Goal: Task Accomplishment & Management: Use online tool/utility

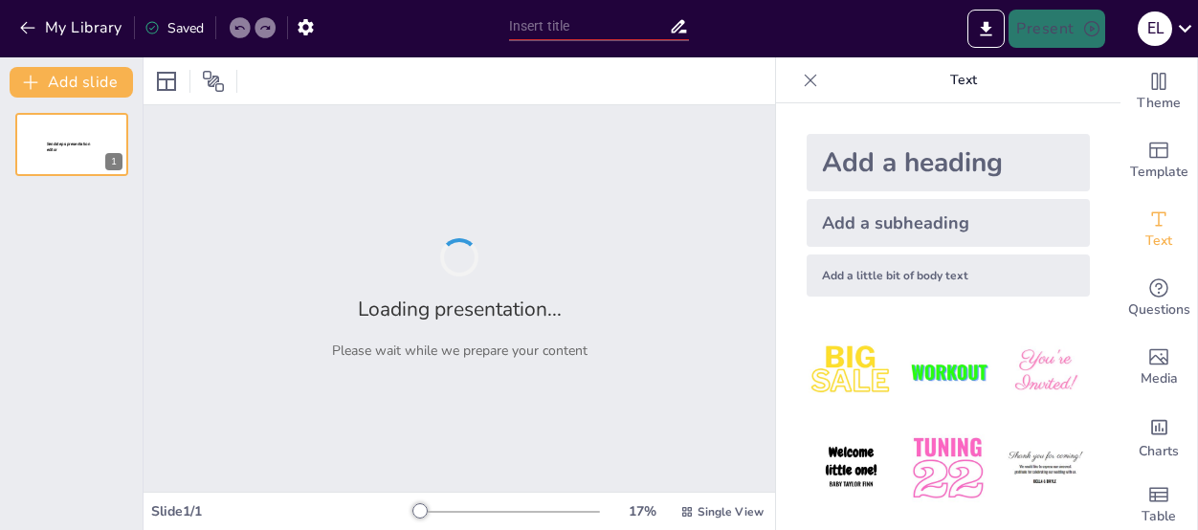
type input "Simple Past Tense: Key Uses and Structural Guidelines"
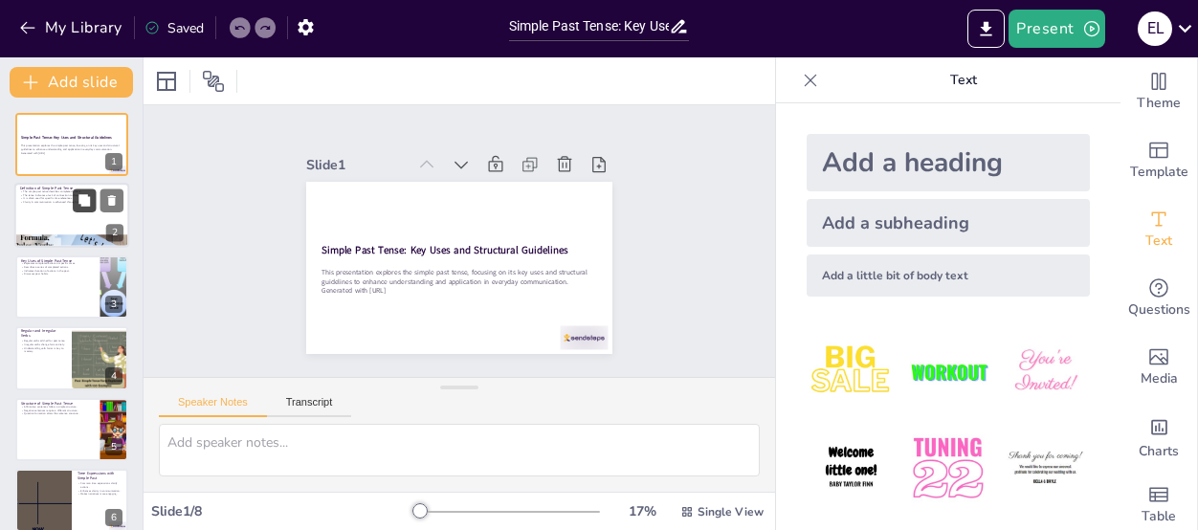
click at [82, 198] on icon at bounding box center [83, 200] width 11 height 11
type textarea "The simple past tense is essential for describing actions that have already occ…"
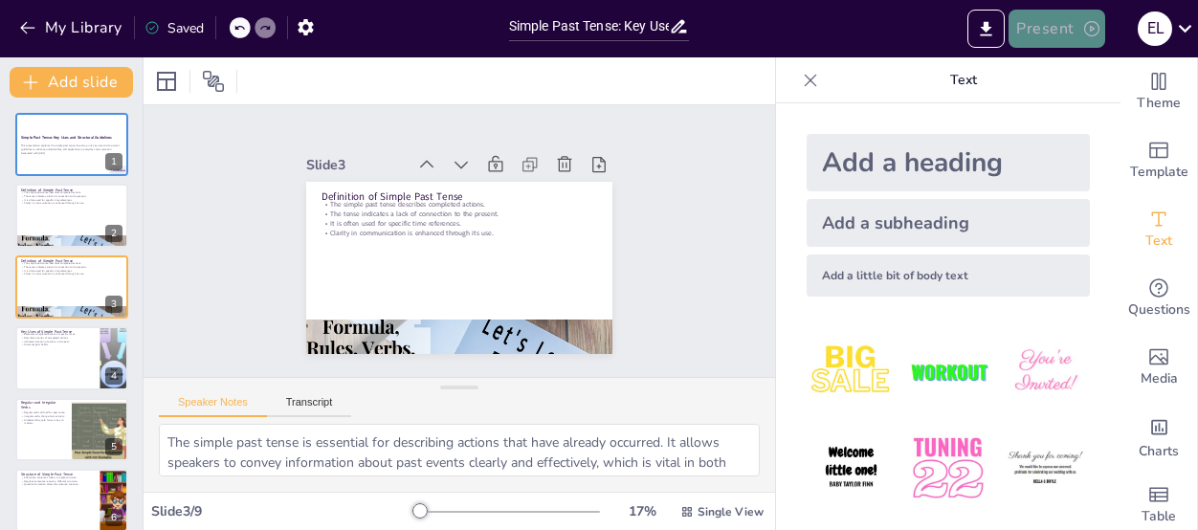
click at [1046, 24] on button "Present" at bounding box center [1057, 29] width 96 height 38
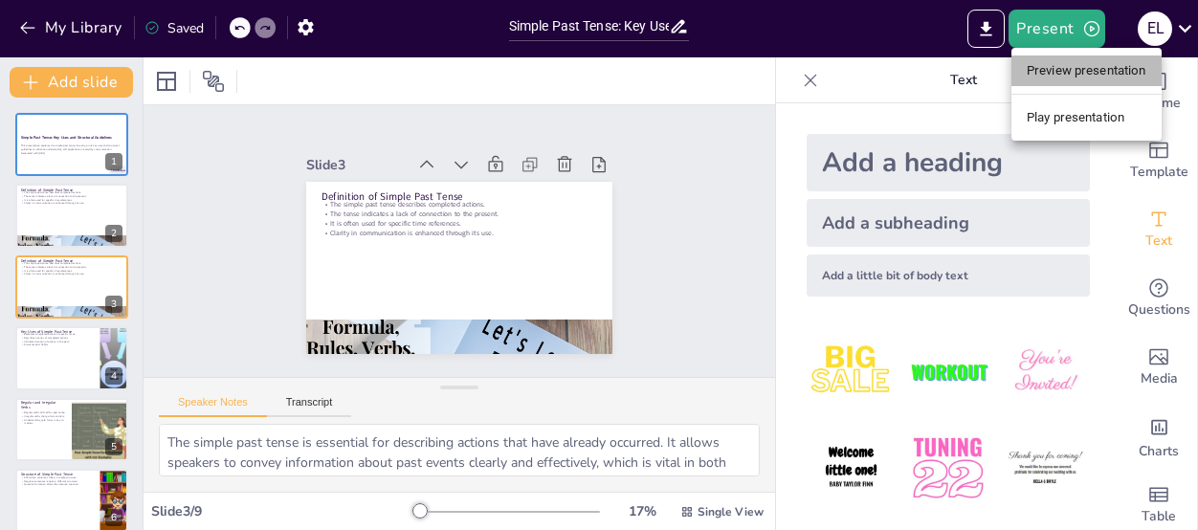
click at [1045, 72] on li "Preview presentation" at bounding box center [1087, 71] width 150 height 31
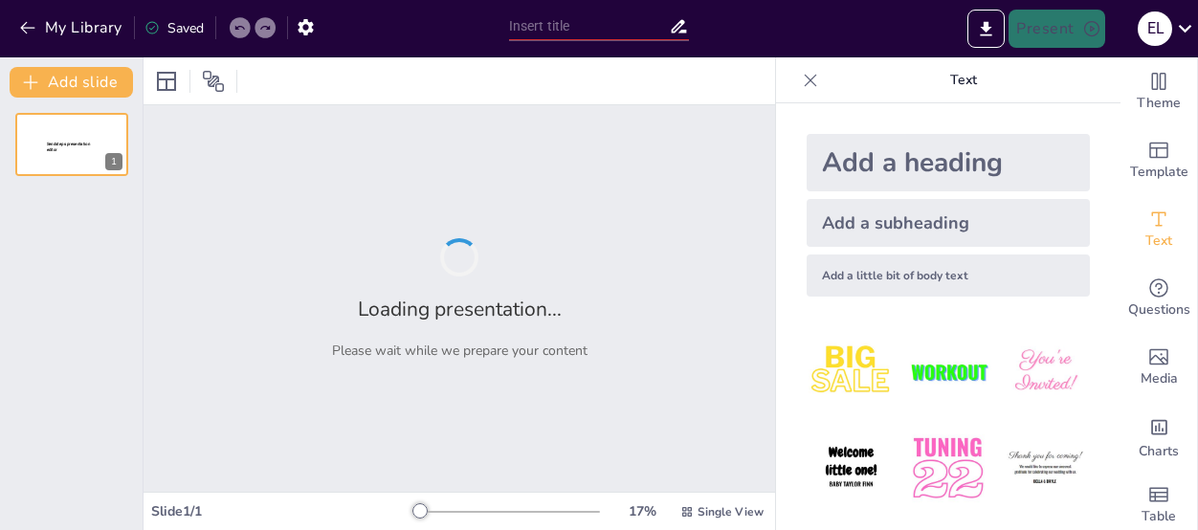
type input "Simple Past Tense: Key Uses and Structural Guidelines"
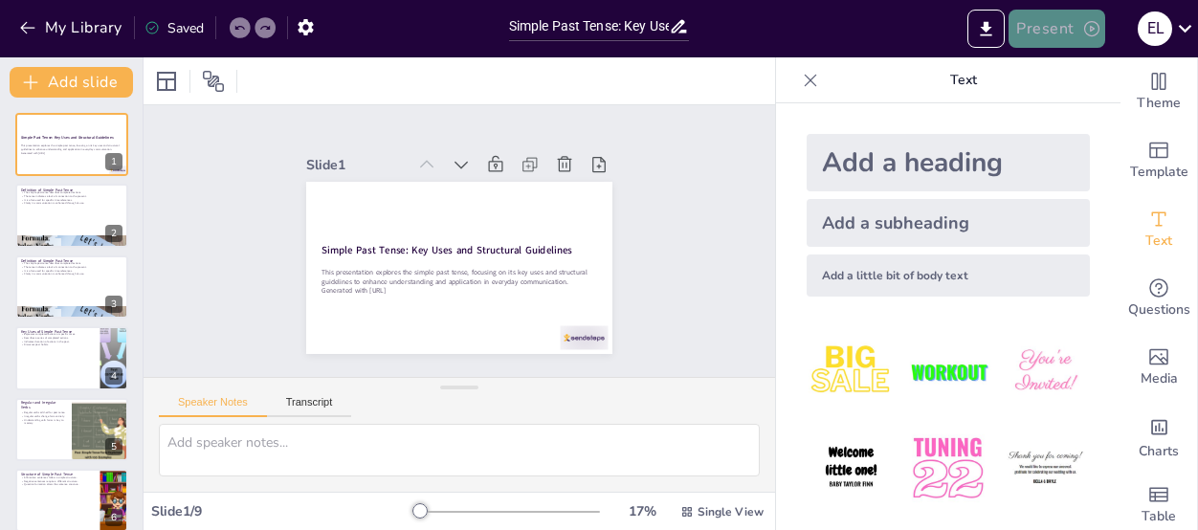
click at [1053, 24] on button "Present" at bounding box center [1057, 29] width 96 height 38
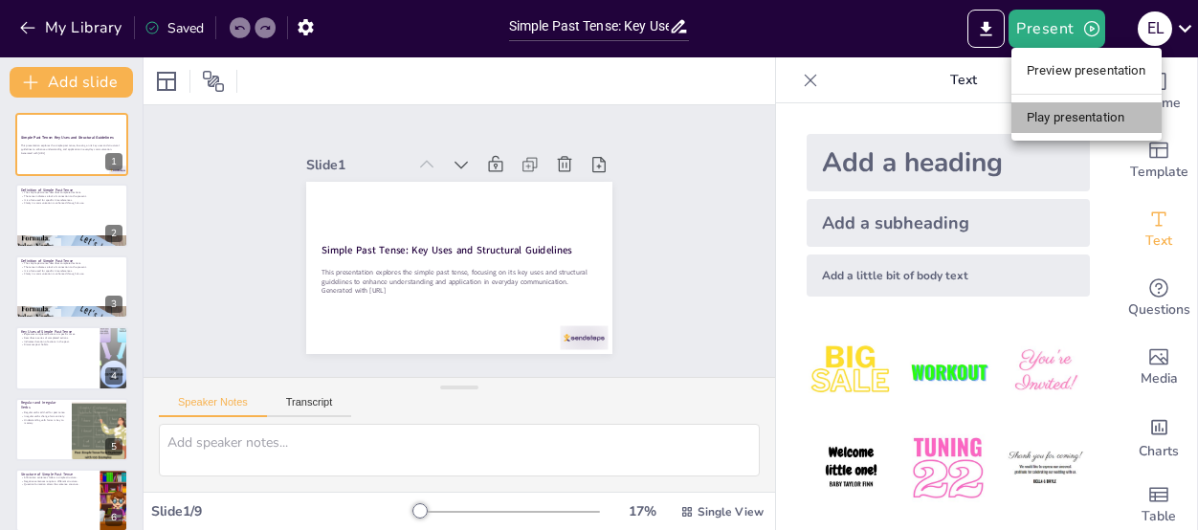
click at [1035, 121] on li "Play presentation" at bounding box center [1087, 117] width 150 height 31
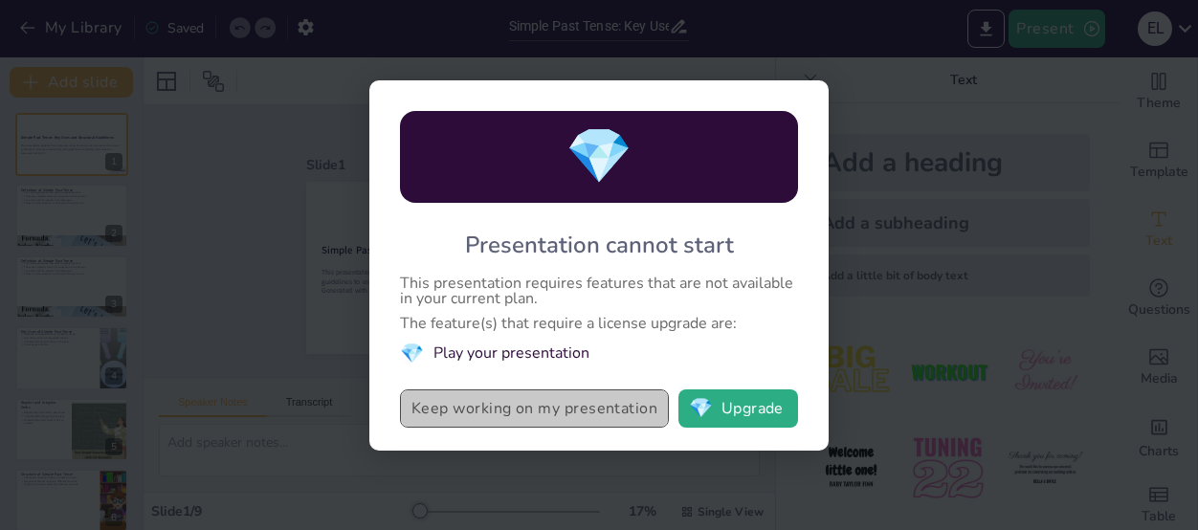
click at [494, 414] on button "Keep working on my presentation" at bounding box center [534, 409] width 269 height 38
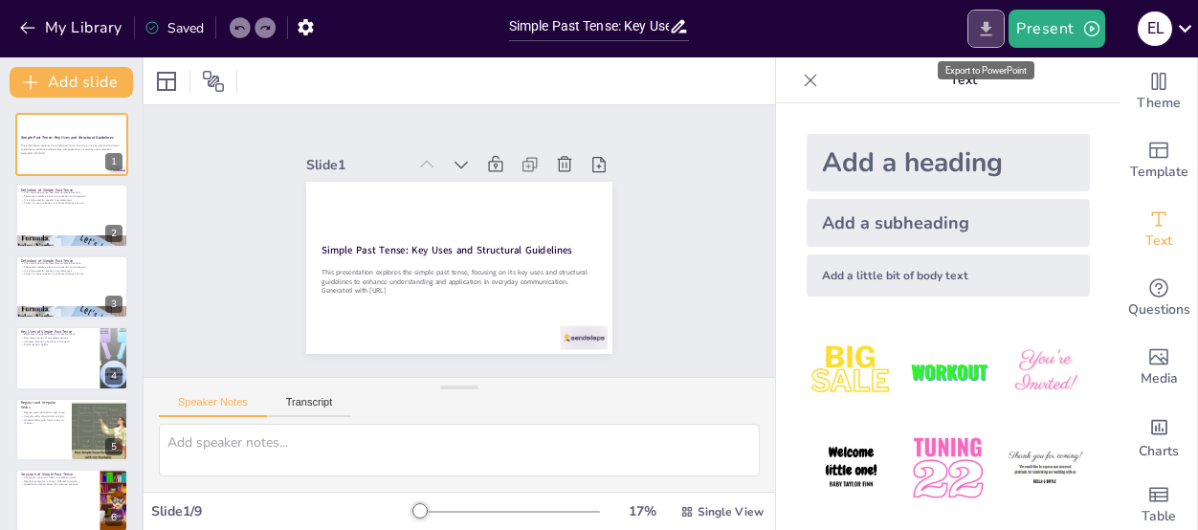
click at [989, 22] on icon "Export to PowerPoint" at bounding box center [986, 28] width 11 height 14
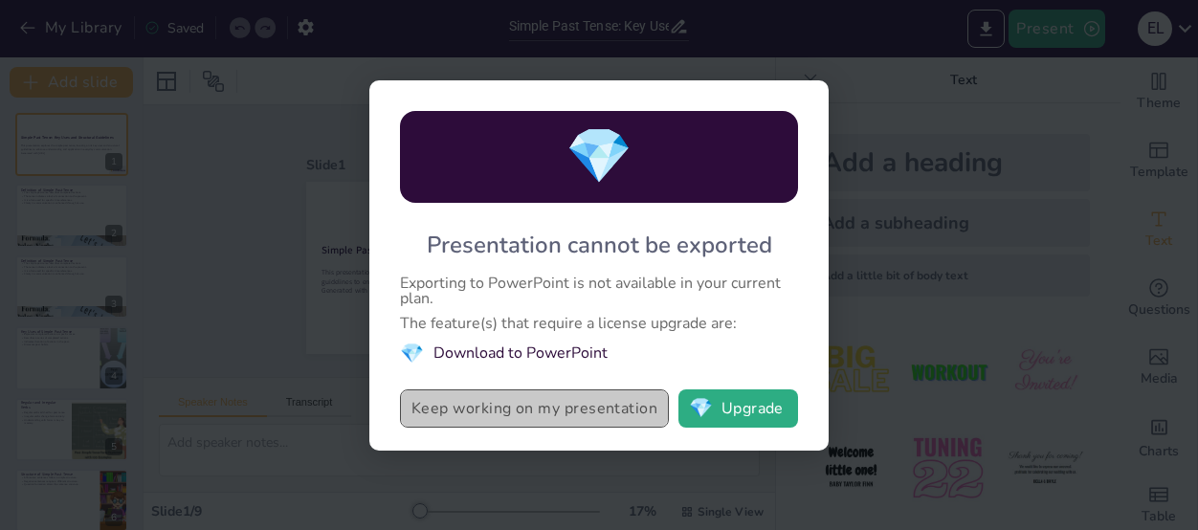
click at [510, 412] on button "Keep working on my presentation" at bounding box center [534, 409] width 269 height 38
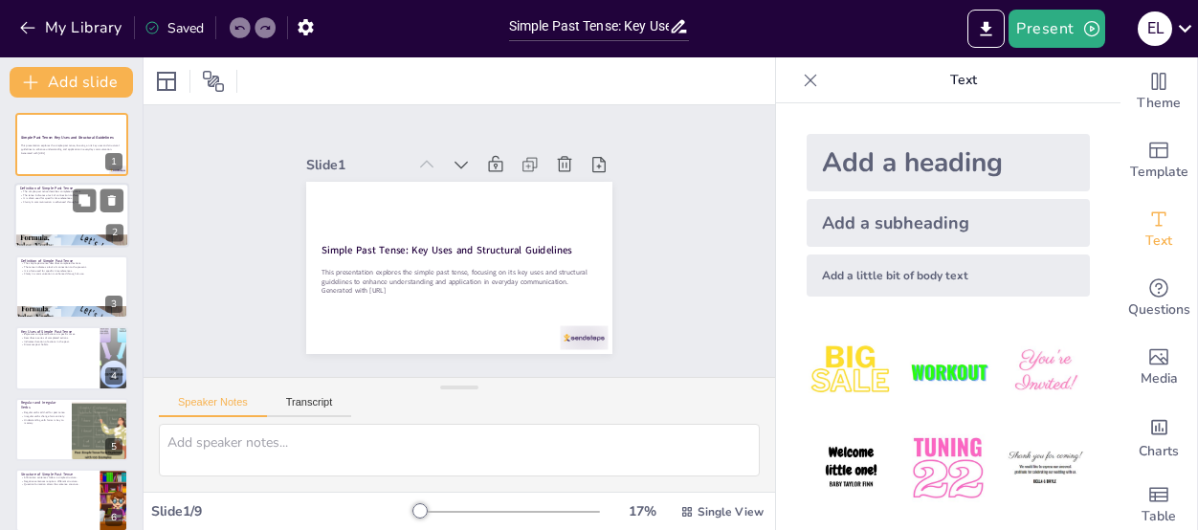
click at [67, 212] on div at bounding box center [71, 216] width 115 height 65
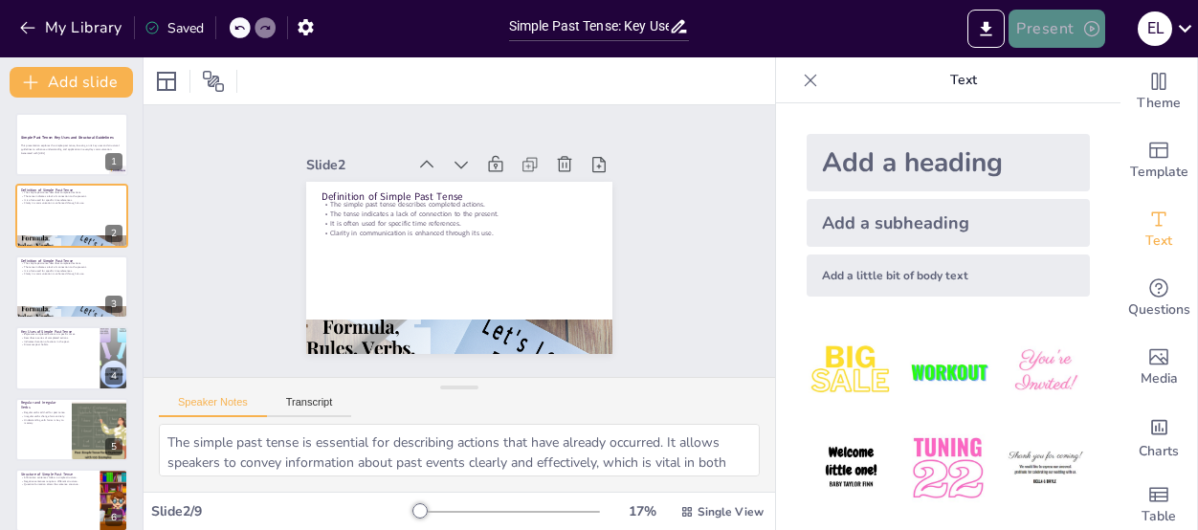
click at [1087, 34] on icon "button" at bounding box center [1092, 28] width 15 height 15
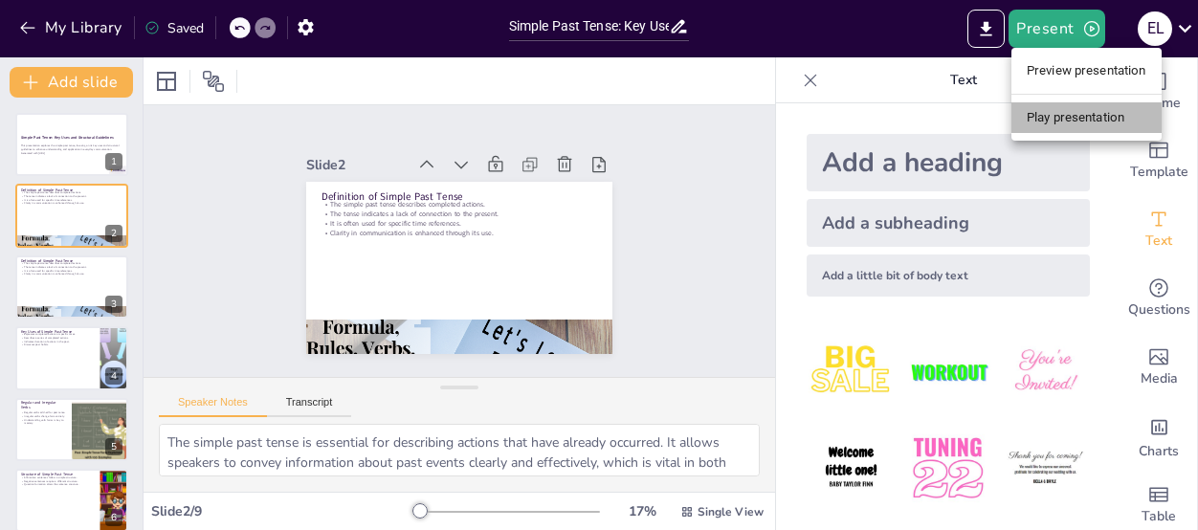
click at [1073, 117] on li "Play presentation" at bounding box center [1087, 117] width 150 height 31
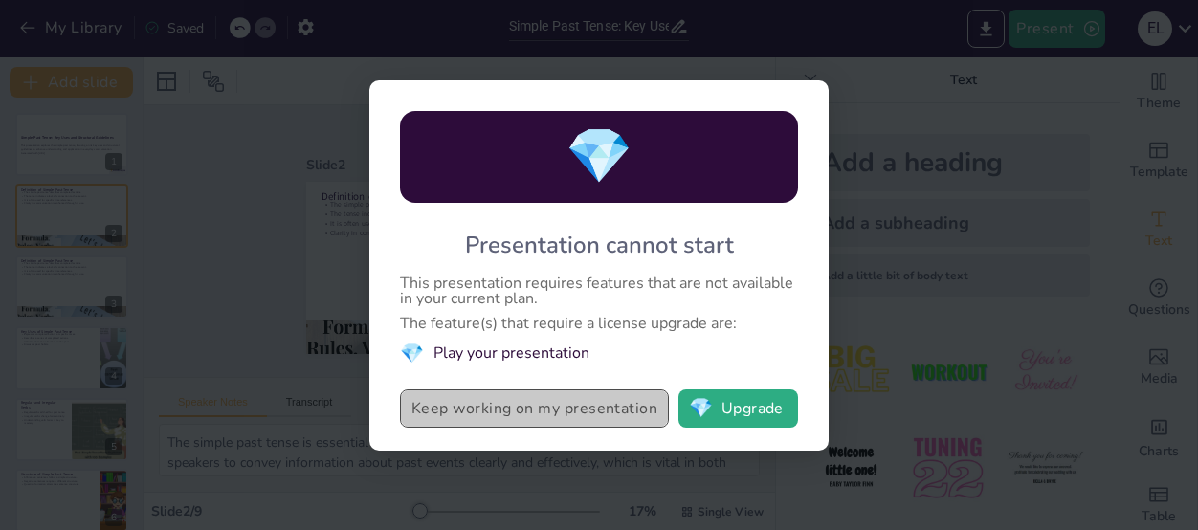
click at [528, 402] on button "Keep working on my presentation" at bounding box center [534, 409] width 269 height 38
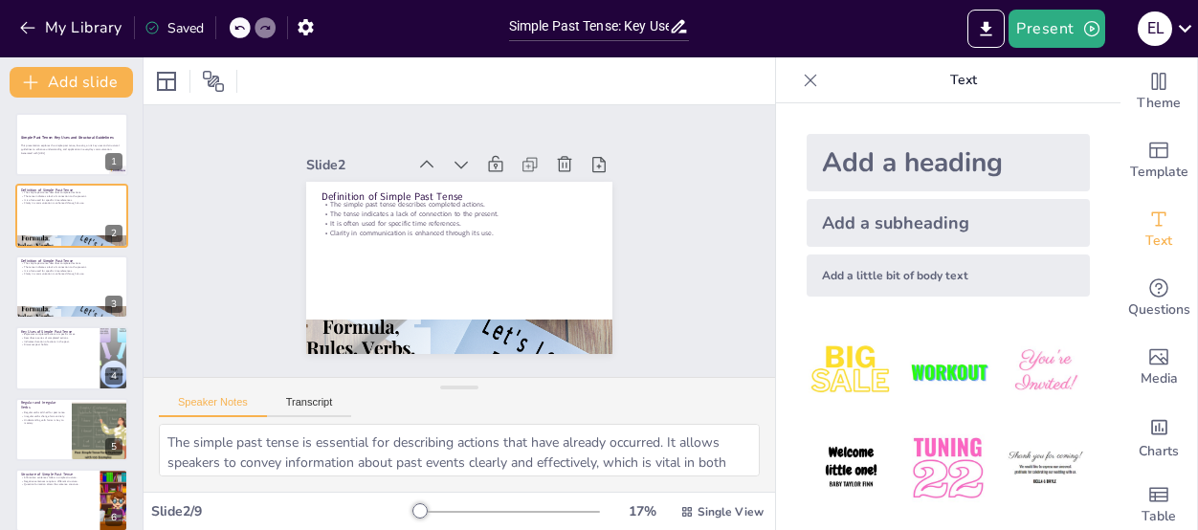
scroll to position [24, 0]
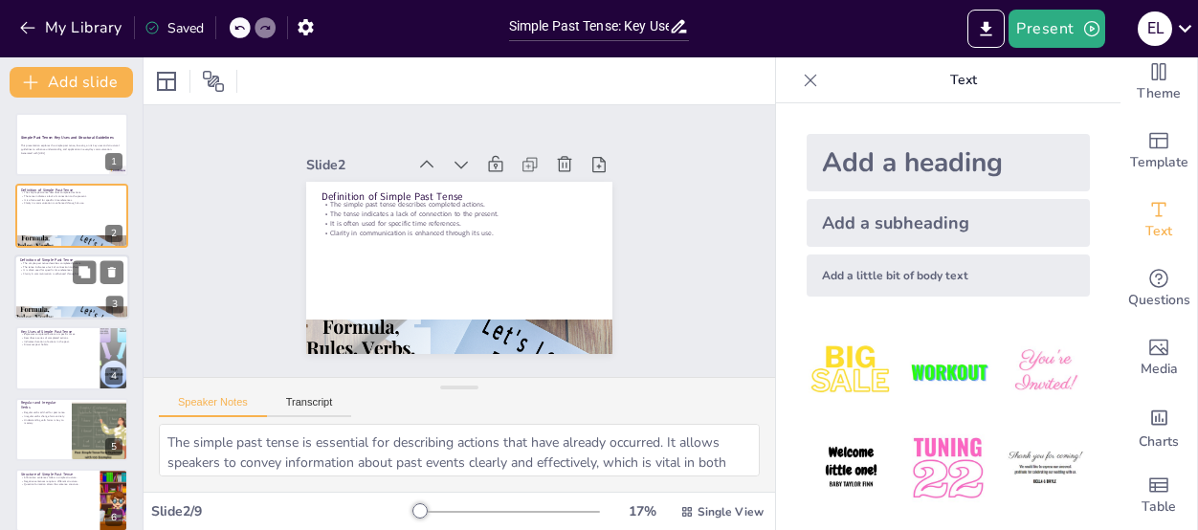
click at [55, 273] on p "Clarity in communication is enhanced through its use." at bounding box center [71, 274] width 103 height 4
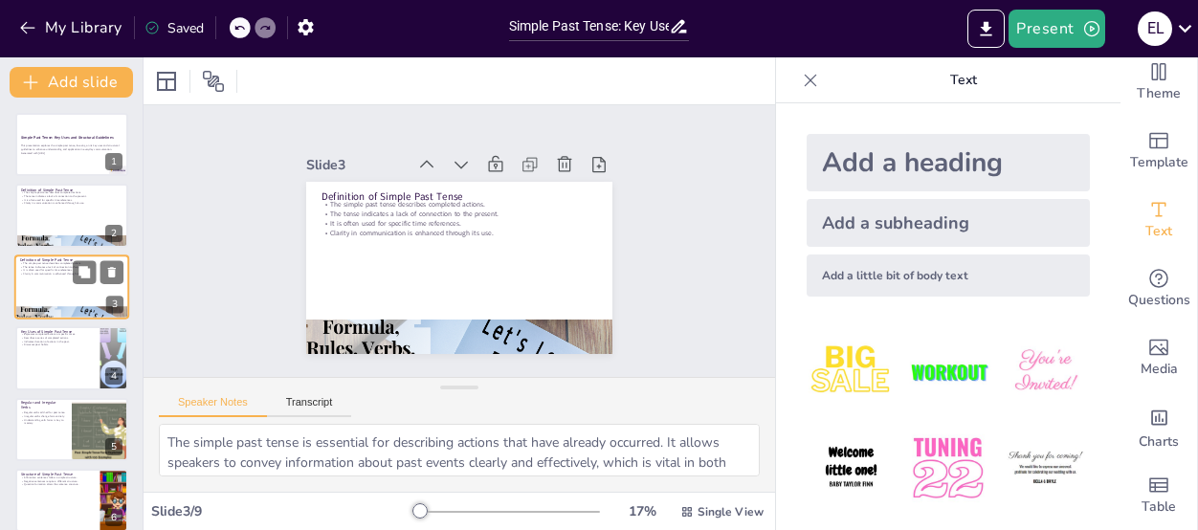
click at [55, 273] on p "Clarity in communication is enhanced through its use." at bounding box center [71, 274] width 103 height 4
click at [56, 353] on div at bounding box center [71, 357] width 115 height 65
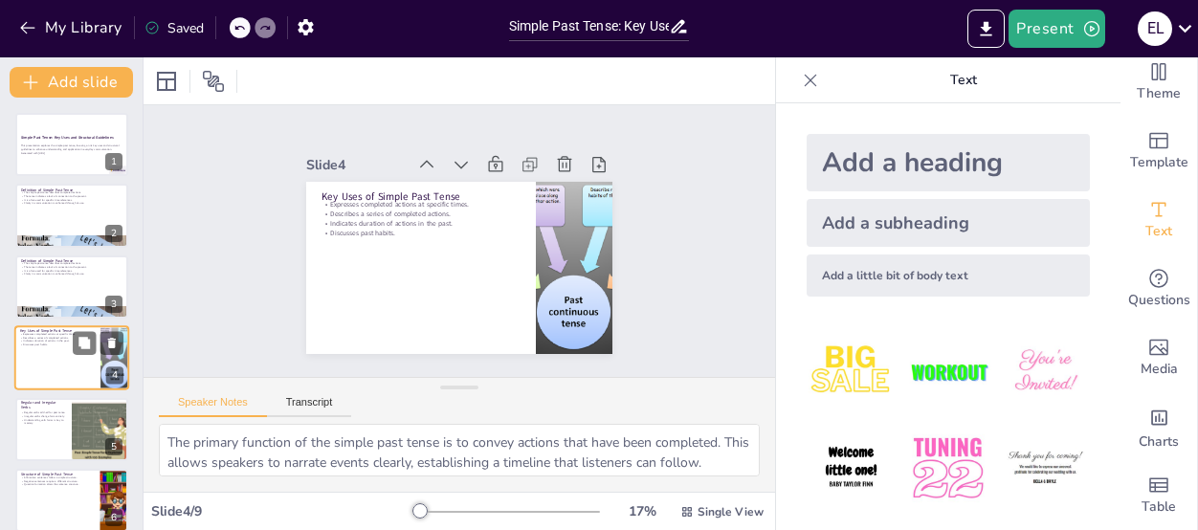
scroll to position [44, 0]
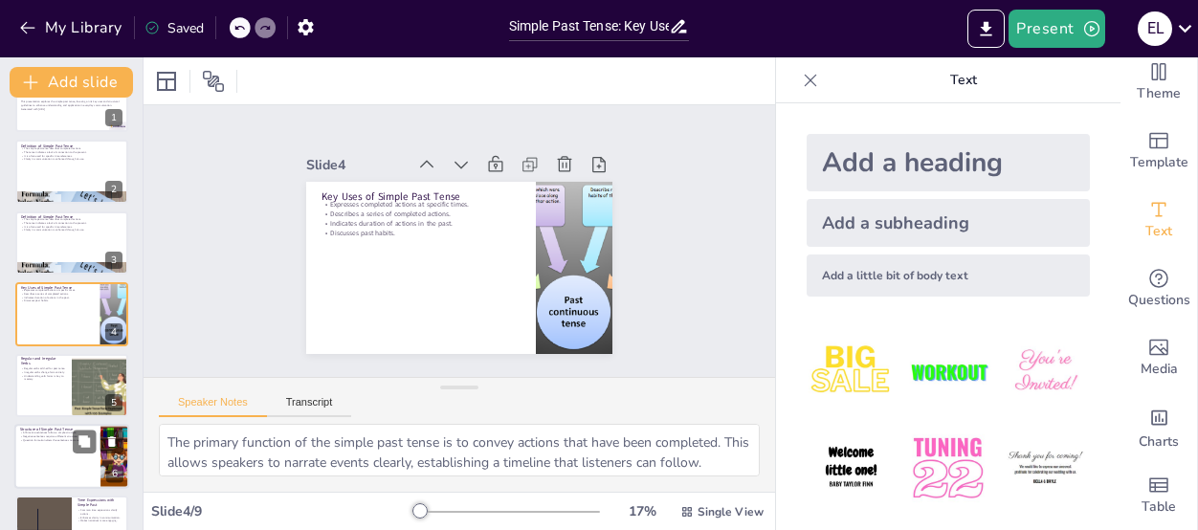
click at [44, 446] on div at bounding box center [71, 456] width 115 height 65
type textarea "Affirmative sentences in the simple past tense are easy to construct, as they f…"
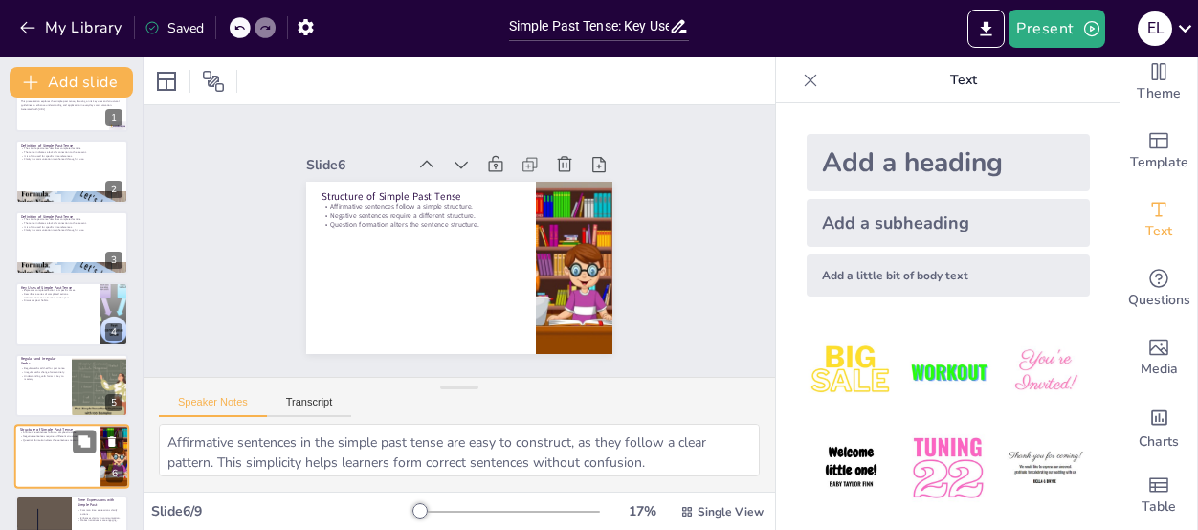
scroll to position [187, 0]
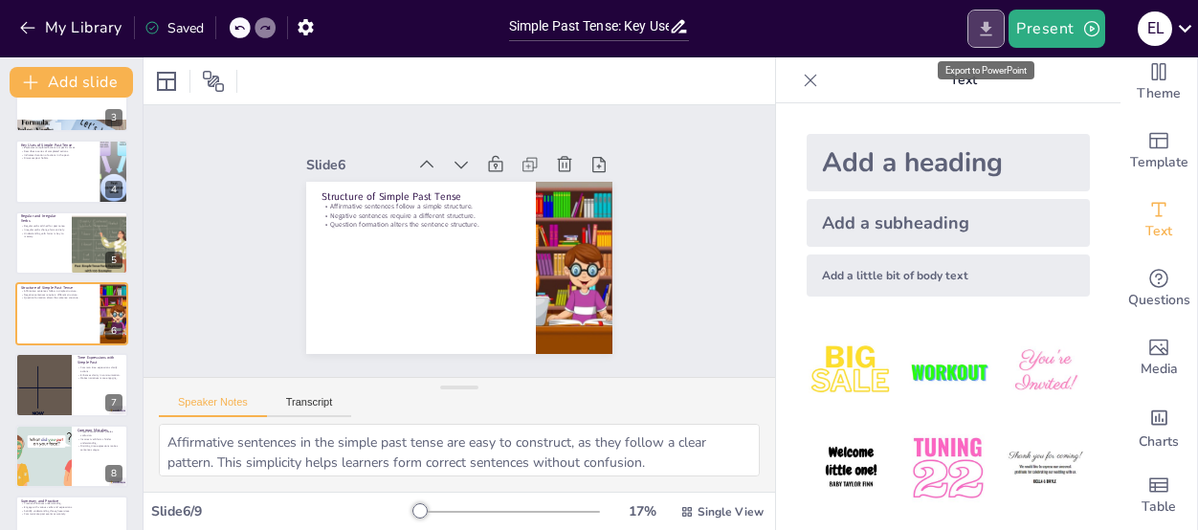
click at [990, 28] on icon "Export to PowerPoint" at bounding box center [986, 28] width 11 height 14
